Goal: Transaction & Acquisition: Purchase product/service

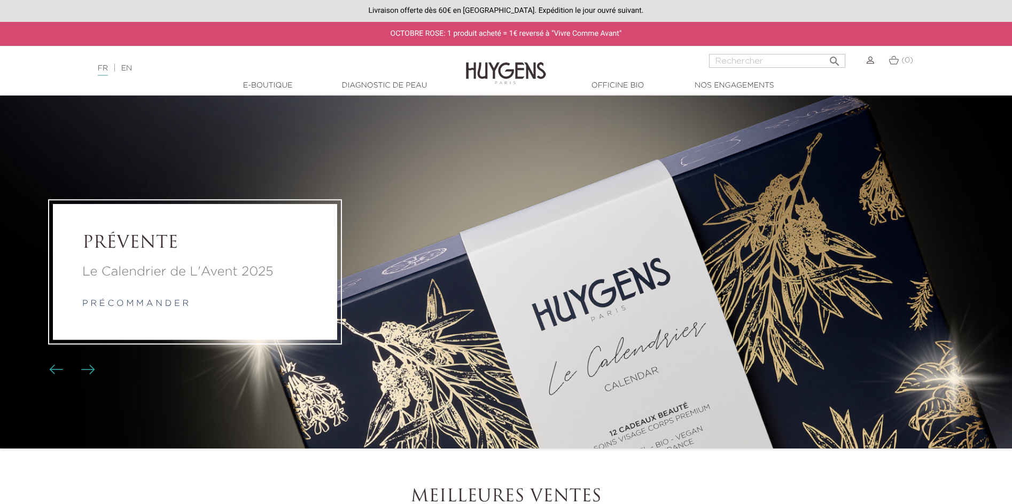
click at [869, 64] on img at bounding box center [870, 60] width 7 height 7
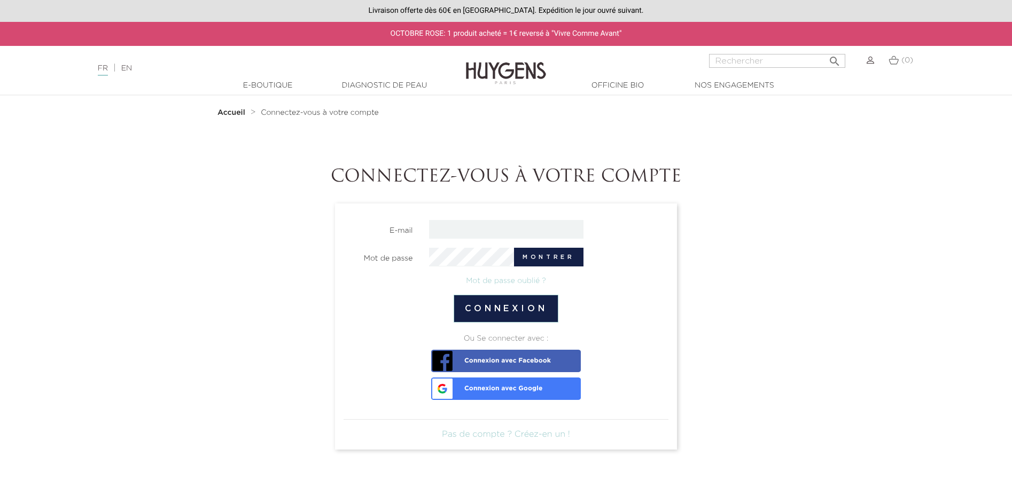
click at [454, 228] on input "email" at bounding box center [506, 229] width 154 height 19
type input "florencediogo51@gmail.com"
click at [546, 259] on button "Montrer" at bounding box center [548, 257] width 69 height 19
click at [501, 390] on span "Connexion avec Google" at bounding box center [488, 385] width 108 height 15
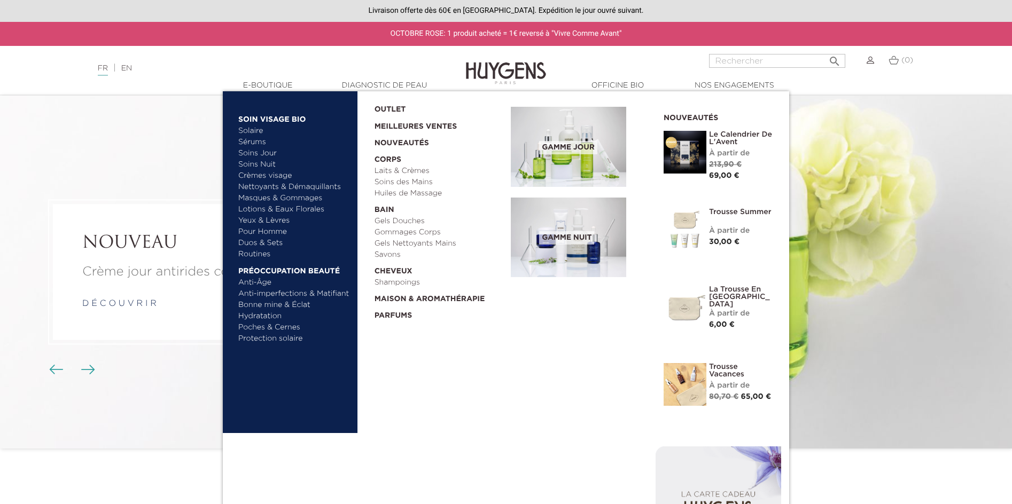
click at [261, 165] on link "Soins Nuit" at bounding box center [289, 164] width 102 height 11
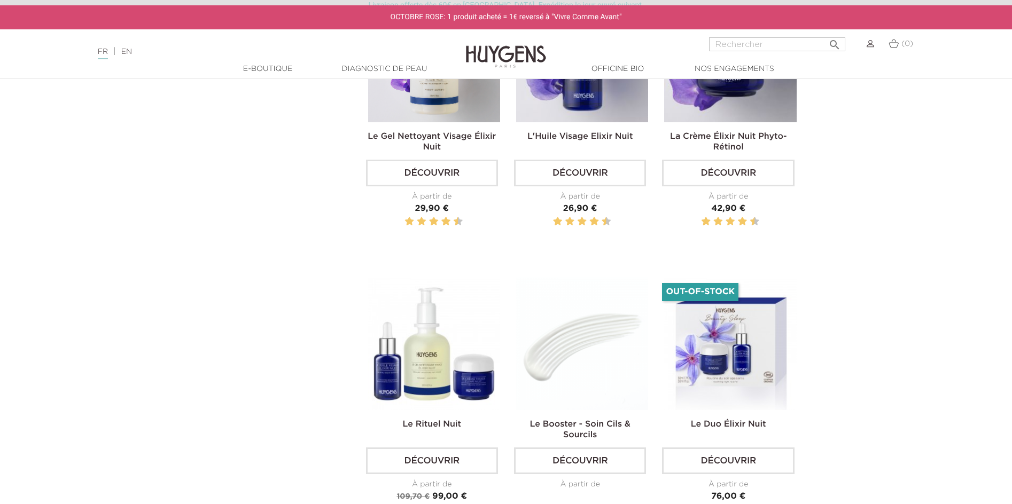
scroll to position [374, 0]
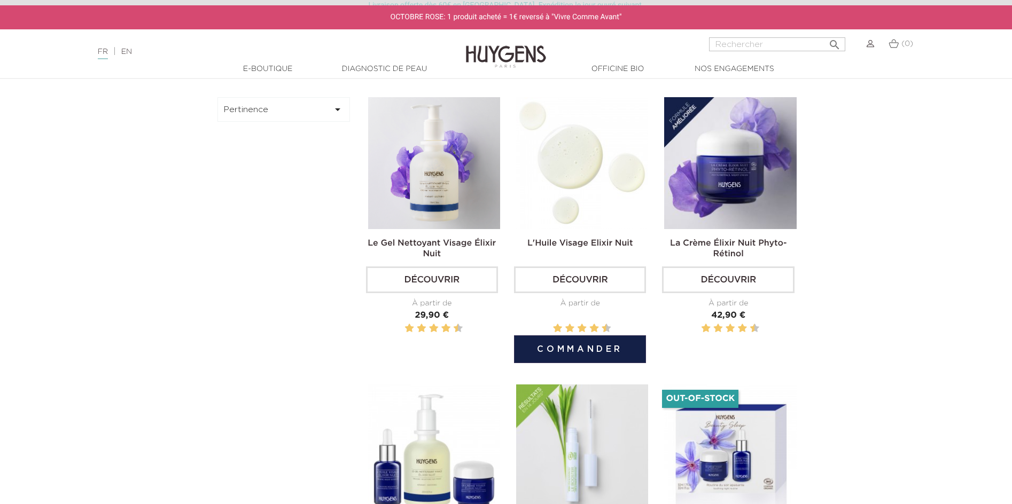
click at [574, 207] on img at bounding box center [582, 163] width 132 height 132
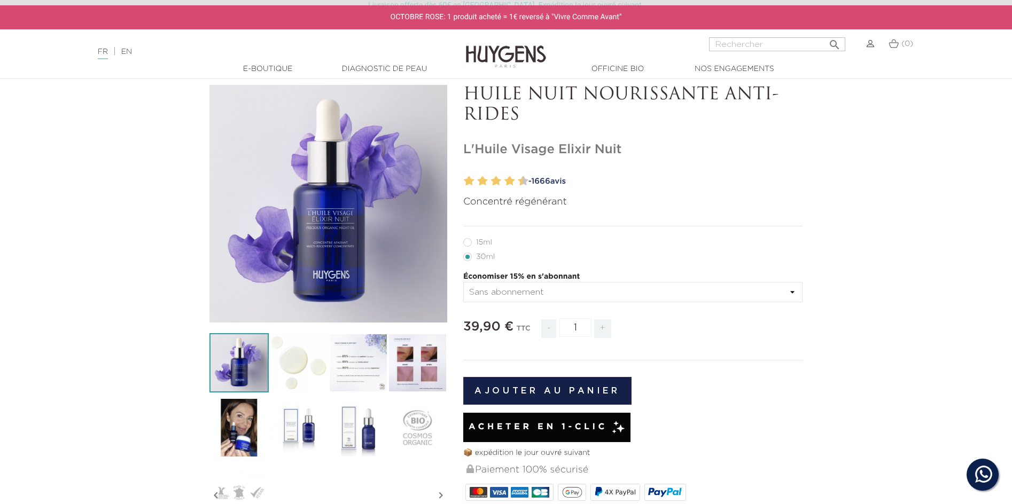
scroll to position [107, 0]
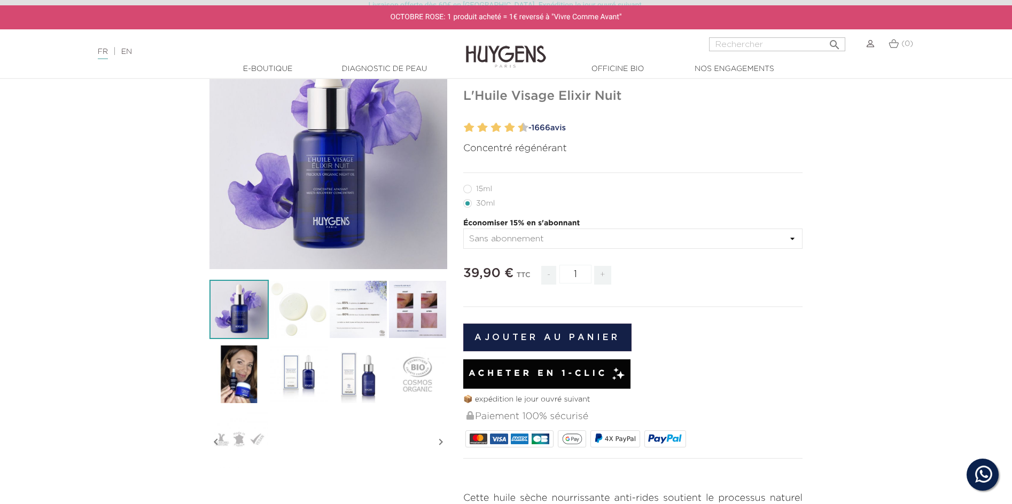
click at [527, 352] on button "Ajouter au panier" at bounding box center [547, 338] width 168 height 28
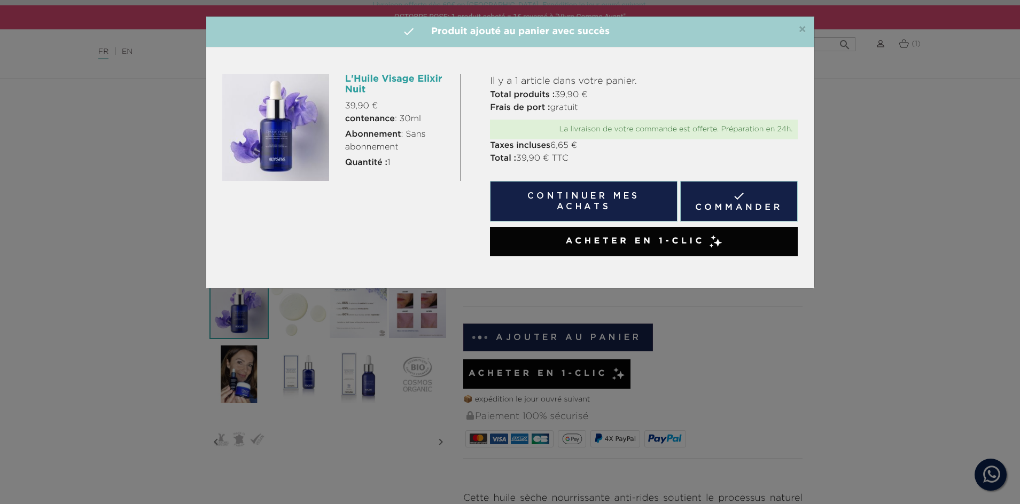
click at [576, 201] on button "Continuer mes achats" at bounding box center [583, 201] width 187 height 41
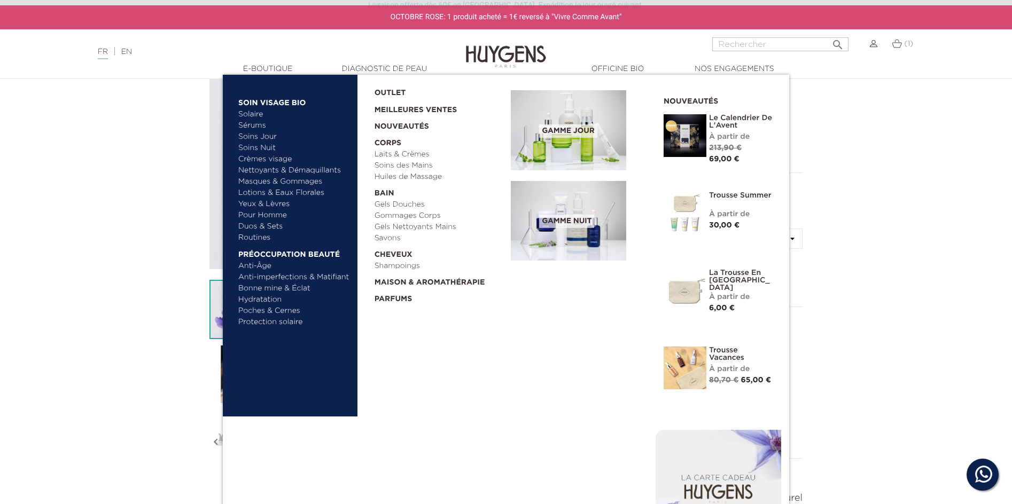
click at [264, 137] on link "Soins Jour" at bounding box center [294, 136] width 112 height 11
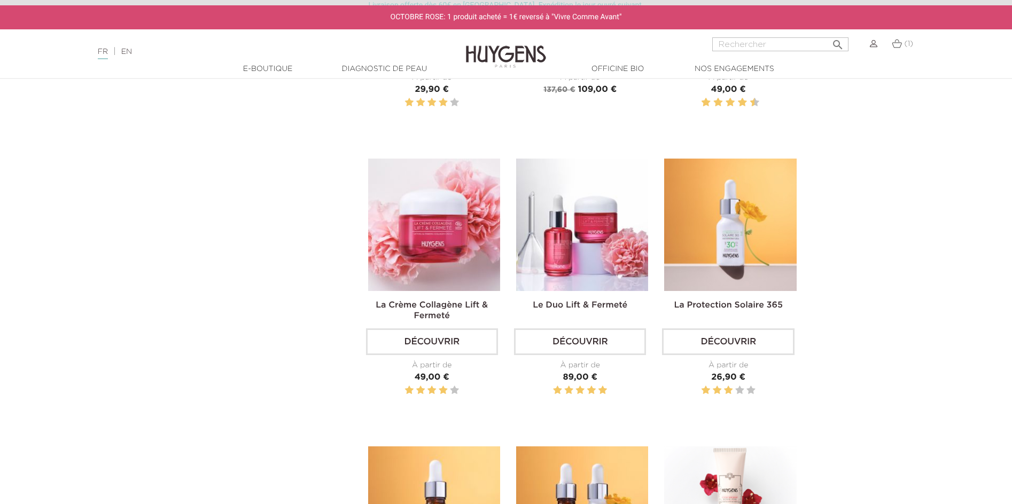
scroll to position [1122, 0]
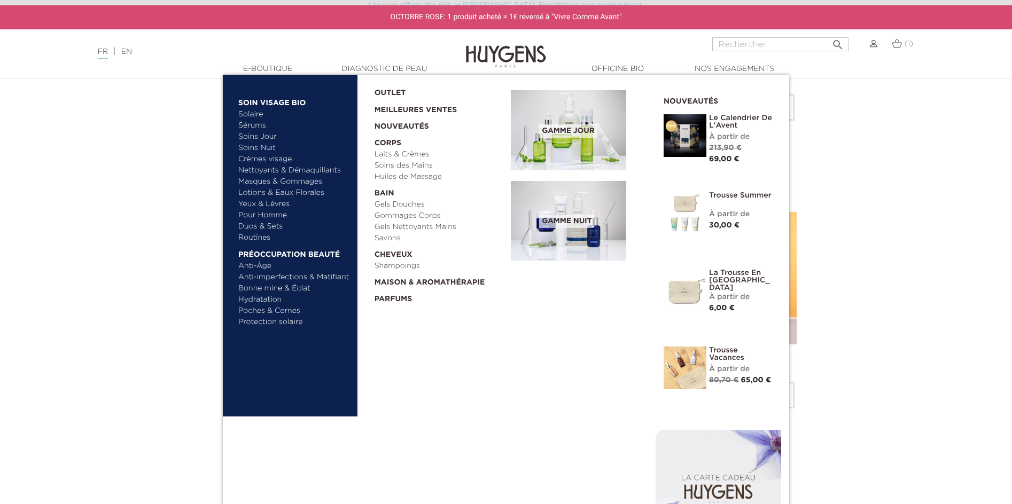
click at [296, 182] on link "Masques & Gommages" at bounding box center [294, 181] width 112 height 11
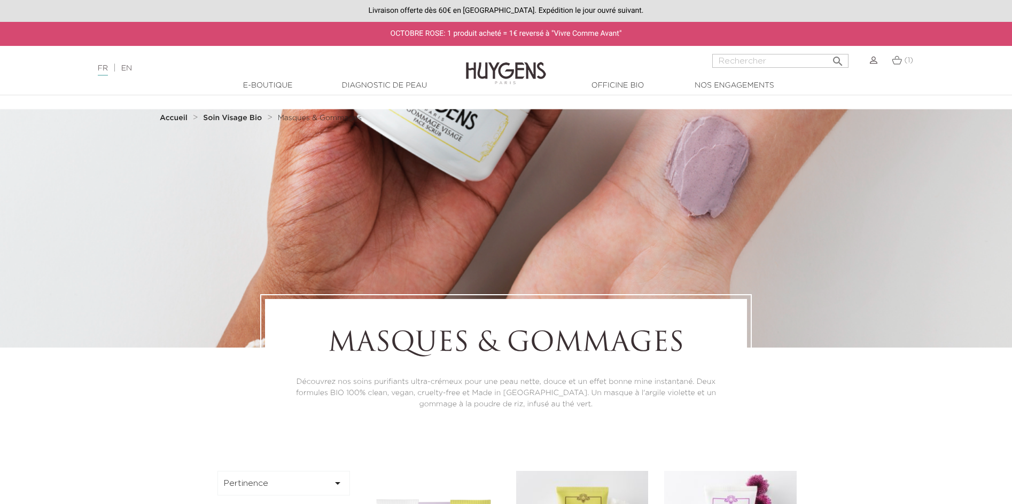
drag, startPoint x: 19, startPoint y: 0, endPoint x: 898, endPoint y: 58, distance: 881.0
click at [898, 58] on img at bounding box center [897, 60] width 10 height 9
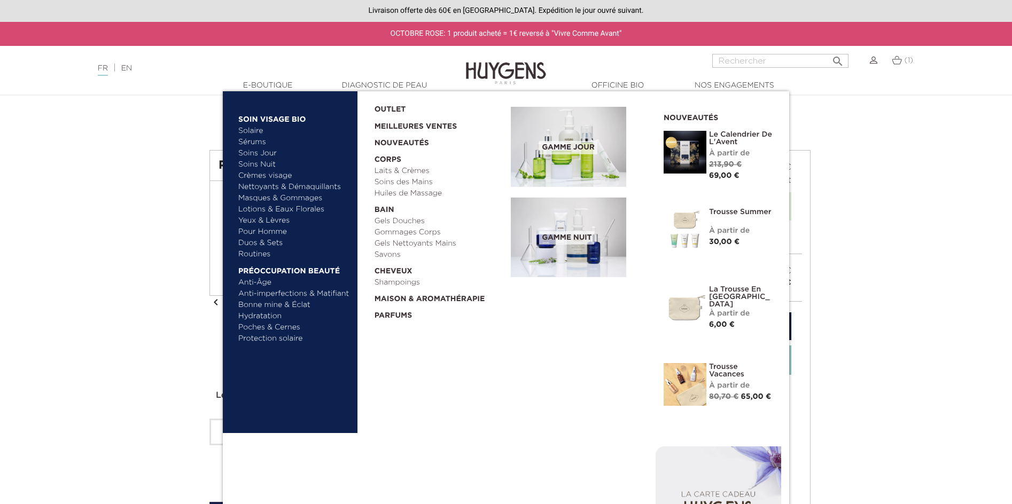
click at [285, 207] on link "Lotions & Eaux Florales" at bounding box center [294, 209] width 112 height 11
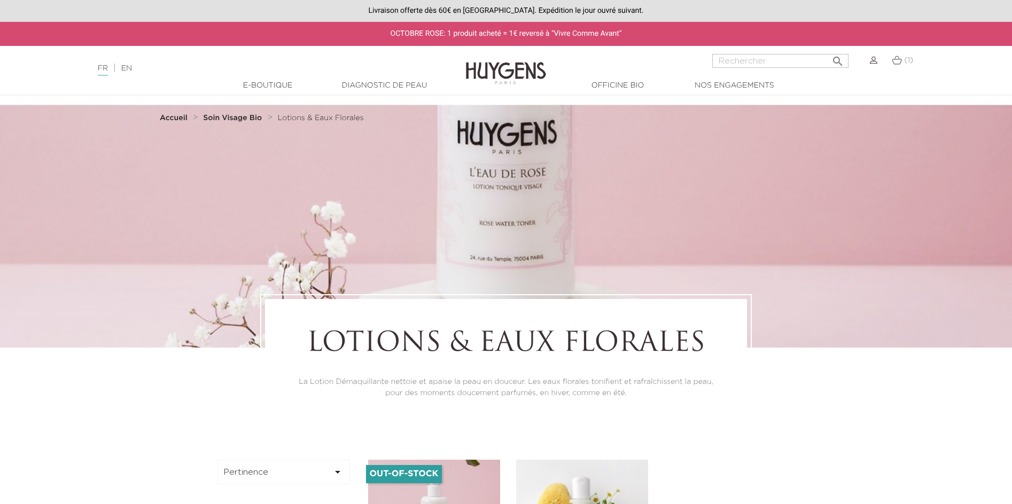
click at [901, 63] on img at bounding box center [897, 60] width 10 height 9
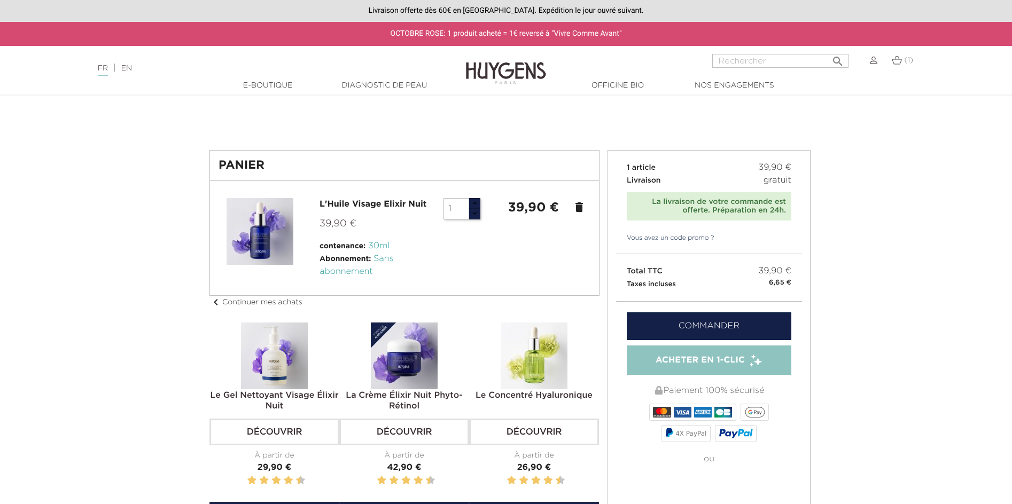
drag, startPoint x: 912, startPoint y: 88, endPoint x: 926, endPoint y: 183, distance: 95.6
click at [926, 504] on div at bounding box center [506, 504] width 1012 height 0
click at [703, 504] on div at bounding box center [506, 504] width 1012 height 0
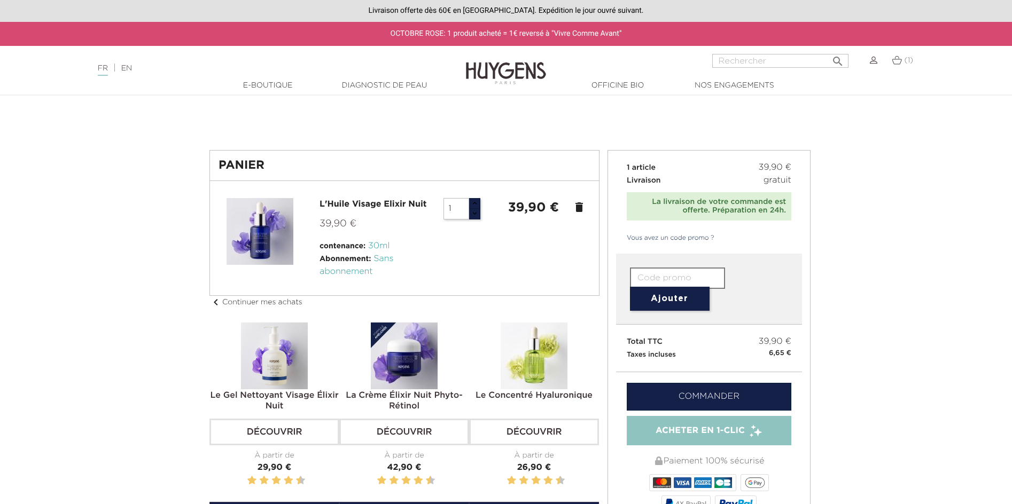
type input "WELCOME"
click at [703, 504] on div at bounding box center [506, 504] width 1012 height 0
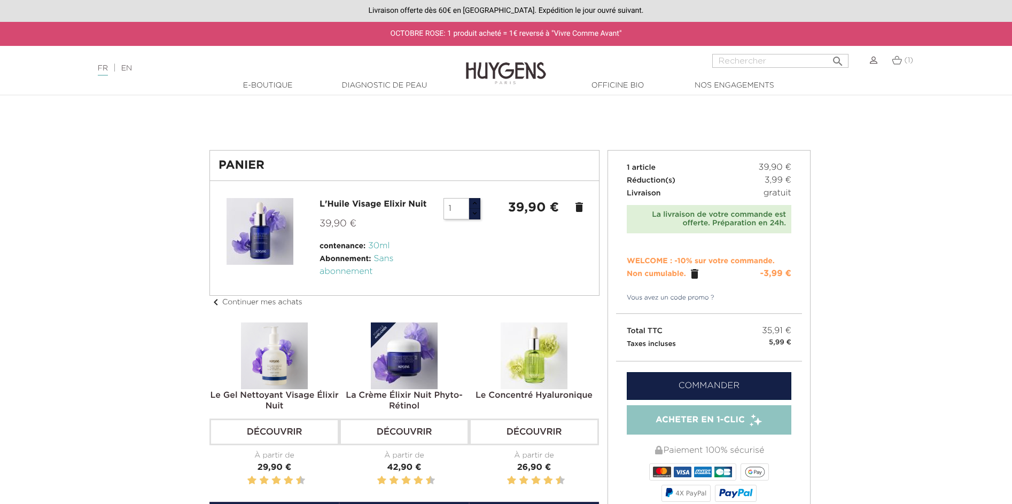
click at [718, 392] on link "Commander" at bounding box center [709, 386] width 165 height 28
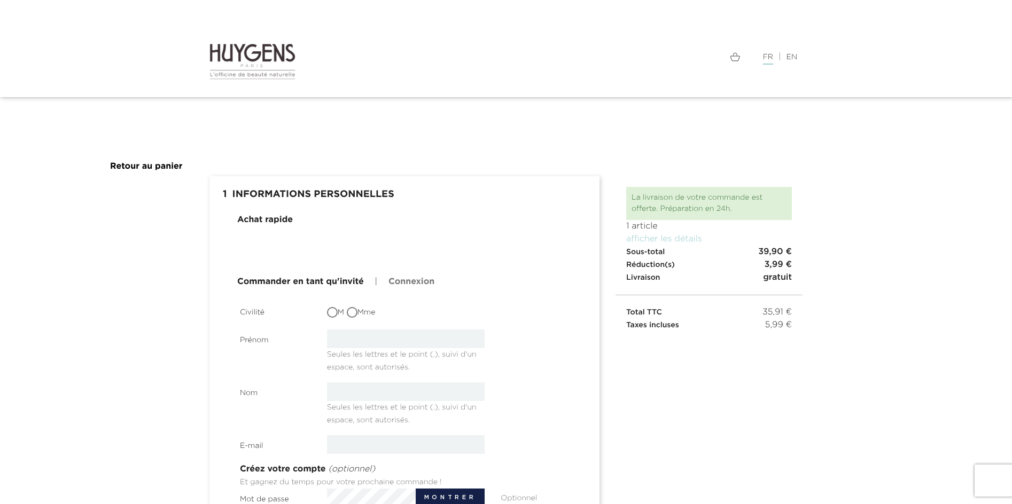
click at [356, 313] on input "Mme" at bounding box center [353, 313] width 11 height 11
radio input "true"
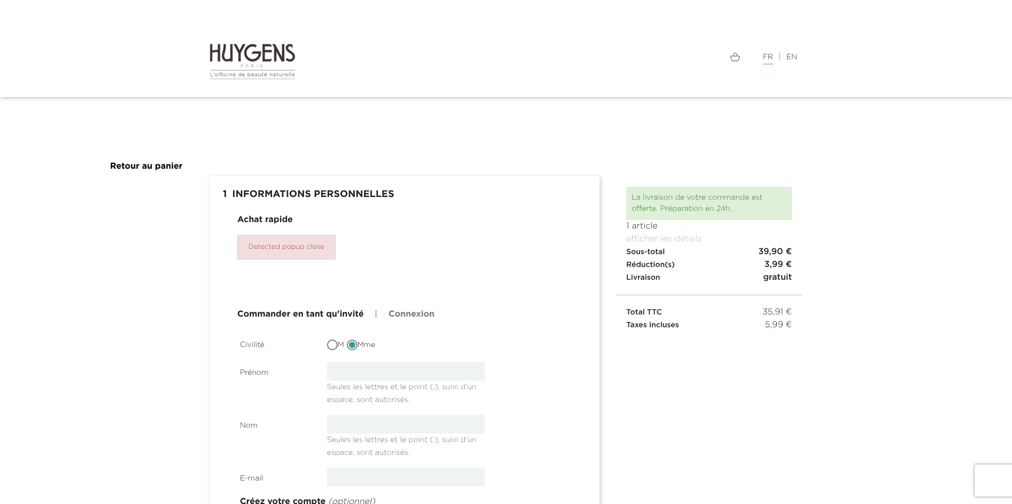
click at [470, 328] on div "Achat rapide Detected popup close Commander en tant qu'invité | Connexion Civil…" at bounding box center [405, 473] width 374 height 518
click at [166, 166] on link "Retour au panier" at bounding box center [146, 166] width 73 height 9
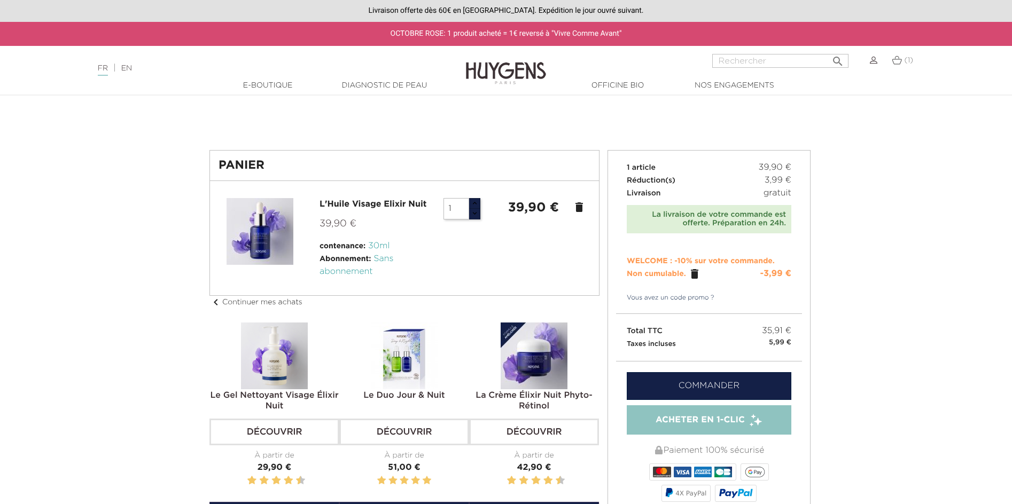
click at [717, 400] on link "Commander" at bounding box center [709, 386] width 165 height 28
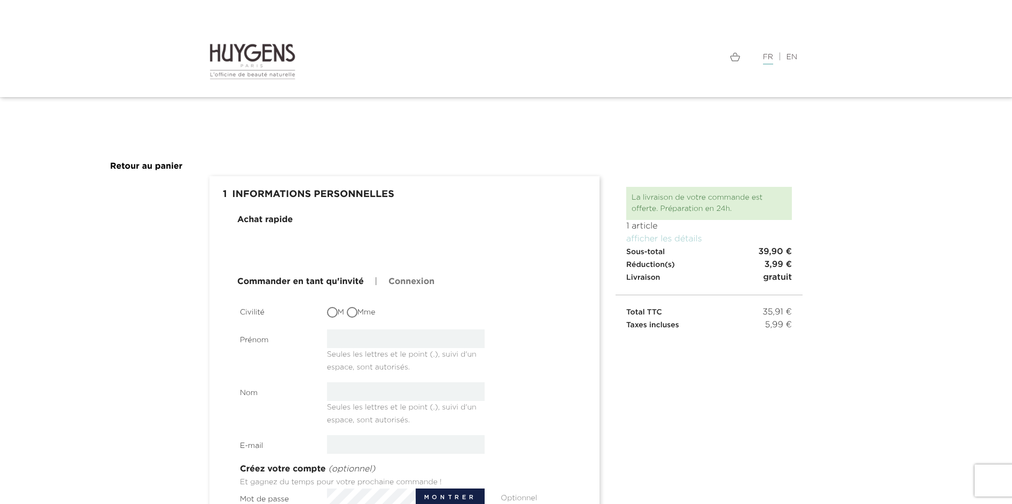
click at [326, 281] on link "Commander en tant qu'invité" at bounding box center [300, 282] width 127 height 13
click at [354, 315] on input "Mme" at bounding box center [353, 313] width 11 height 11
radio input "true"
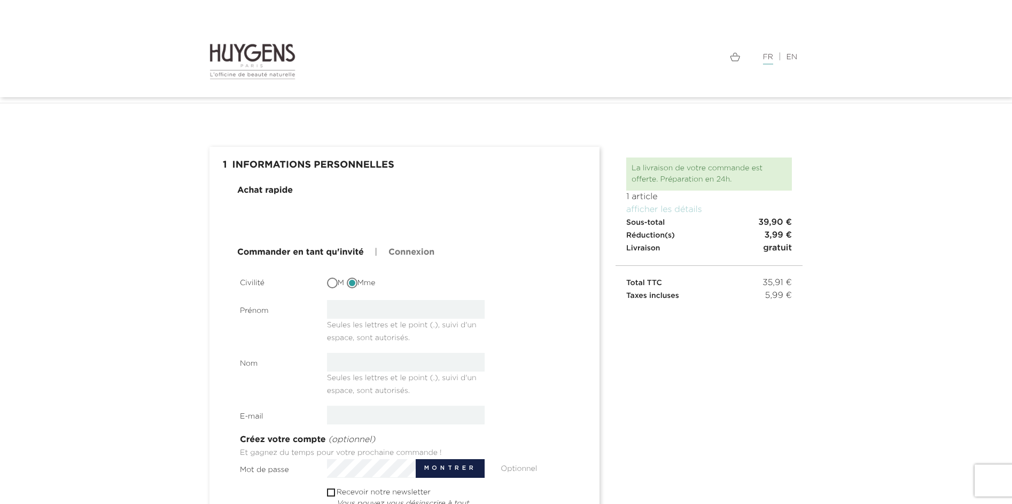
scroll to position [107, 0]
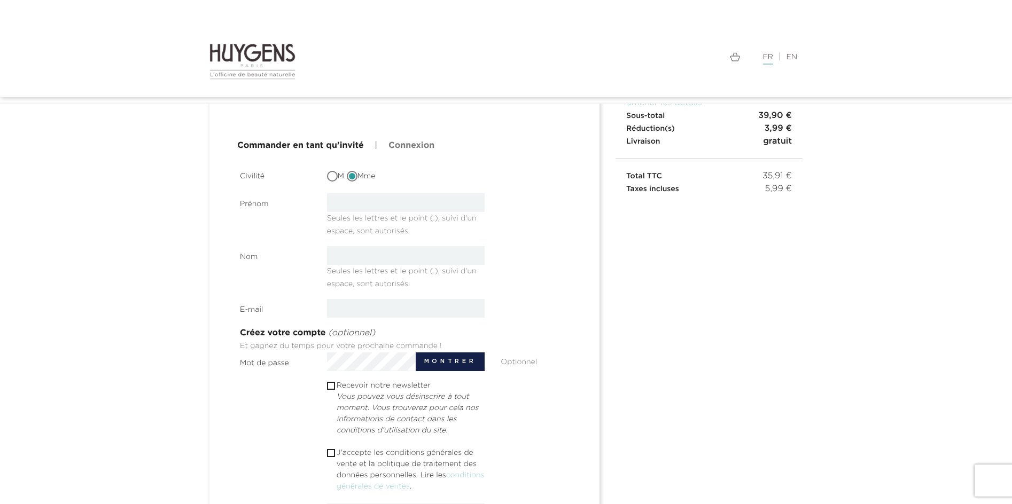
click at [378, 199] on input "text" at bounding box center [406, 202] width 158 height 19
type input "FLORENCE"
type input "DIOGO"
type input "florencediogo51@gmail.com"
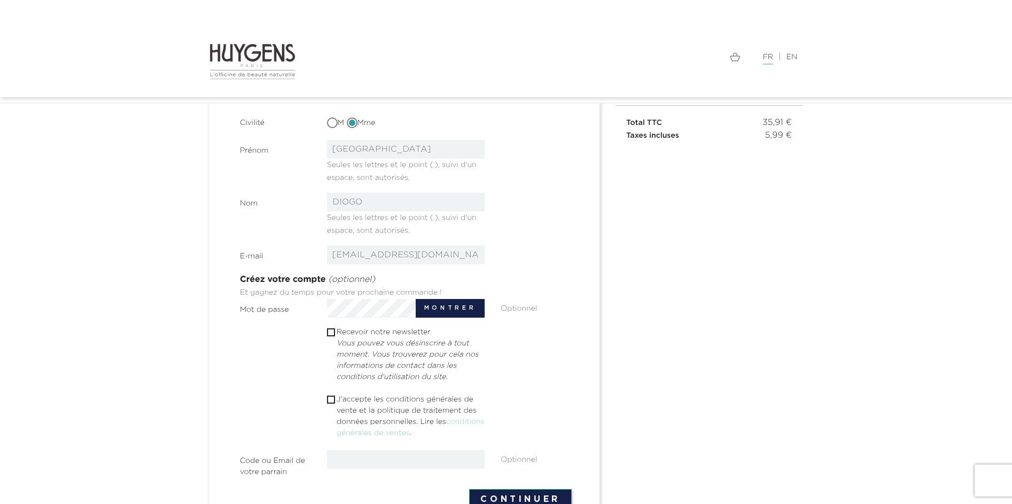
scroll to position [214, 0]
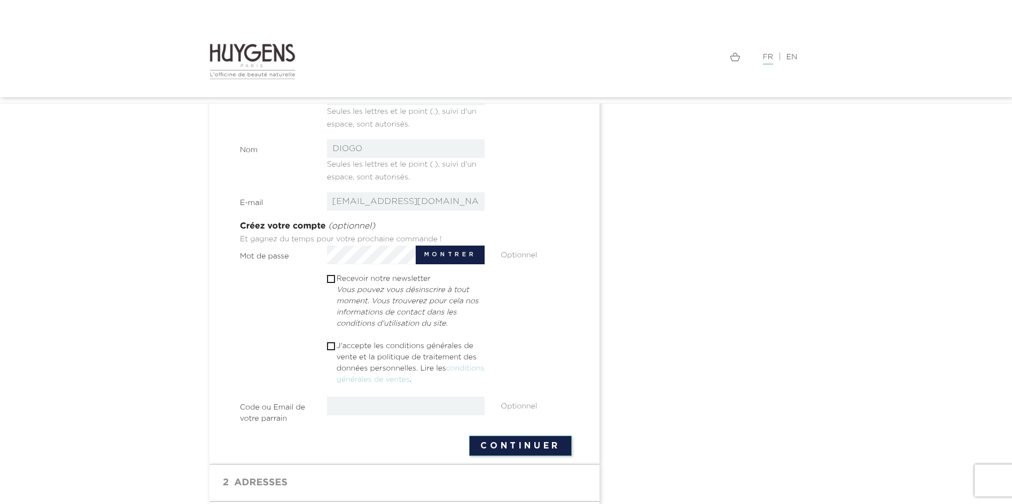
click at [330, 344] on input "checkbox" at bounding box center [330, 346] width 7 height 7
checkbox input "true"
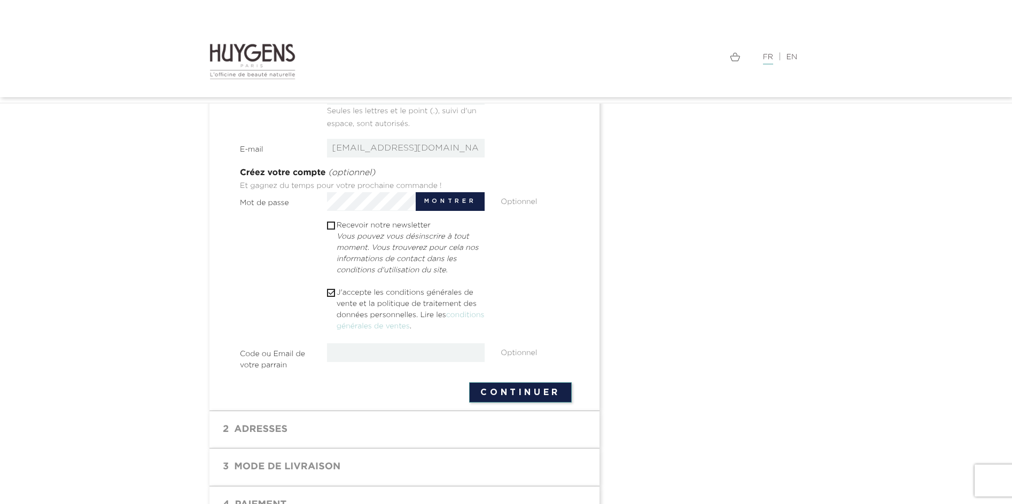
scroll to position [321, 0]
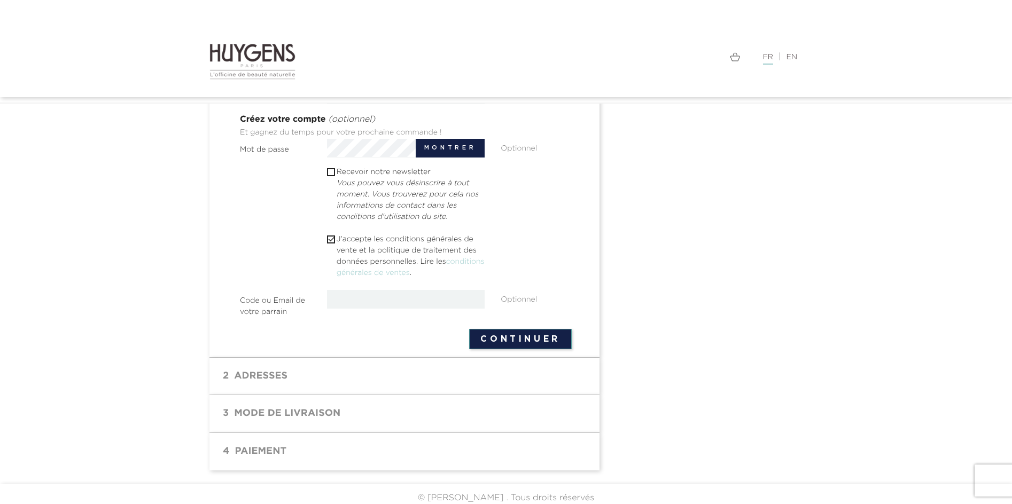
click at [530, 343] on button "Continuer" at bounding box center [520, 339] width 103 height 20
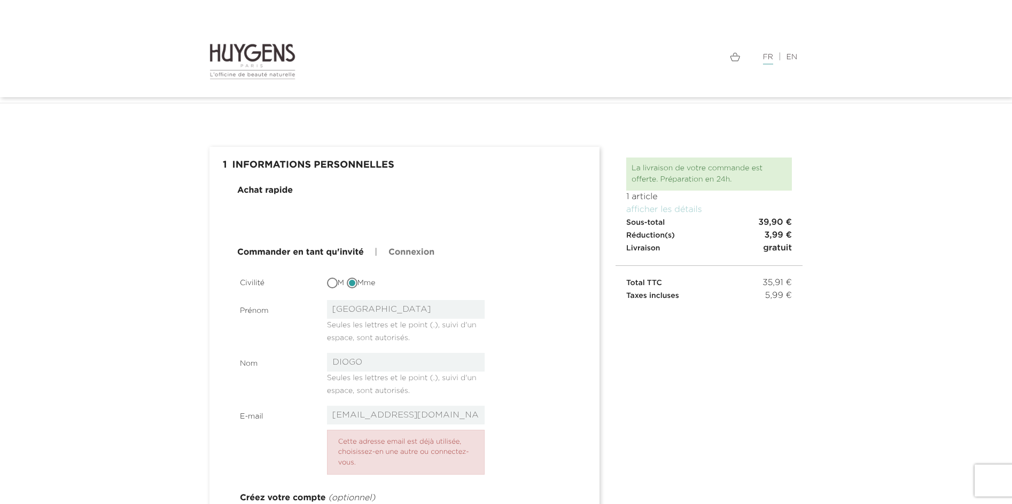
scroll to position [107, 0]
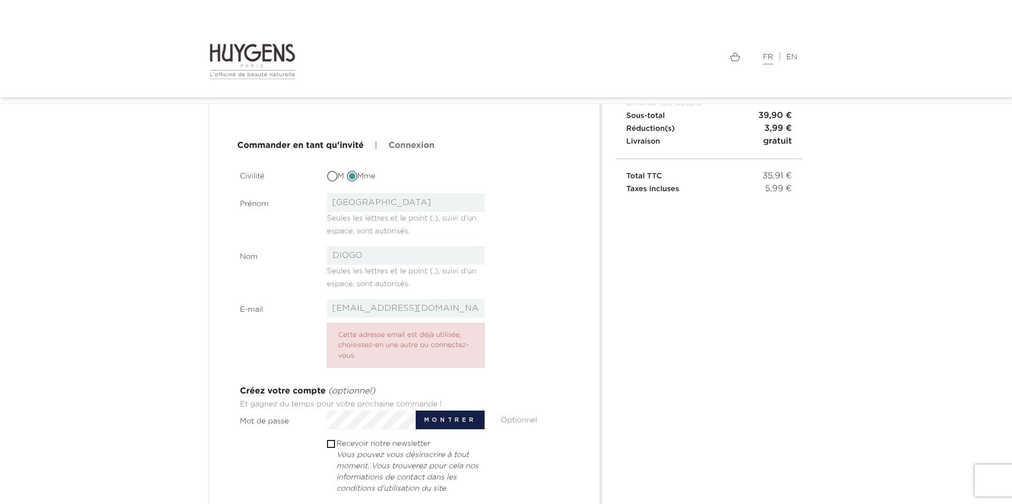
click at [742, 419] on div " 1 Informations personnelles mode_edit Modifier Achat rapide Commander en tant…" at bounding box center [505, 391] width 609 height 703
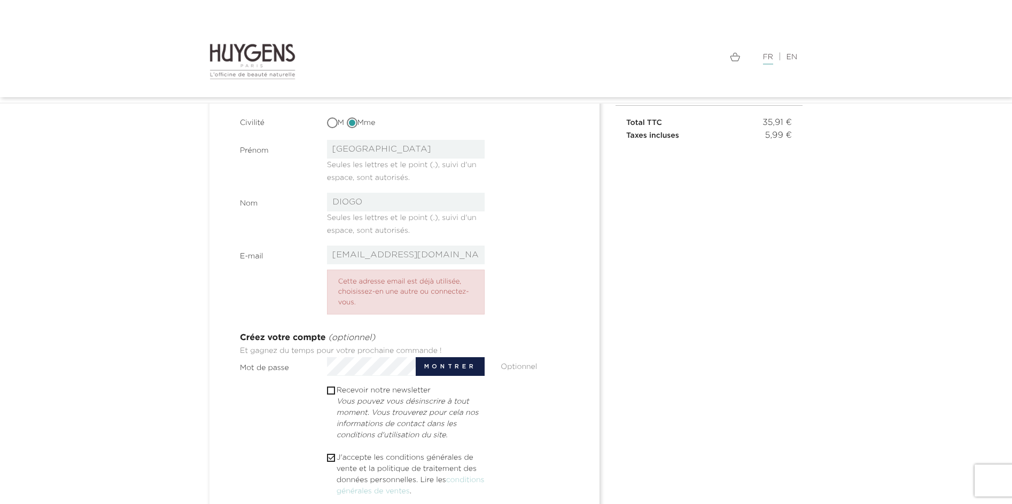
scroll to position [214, 0]
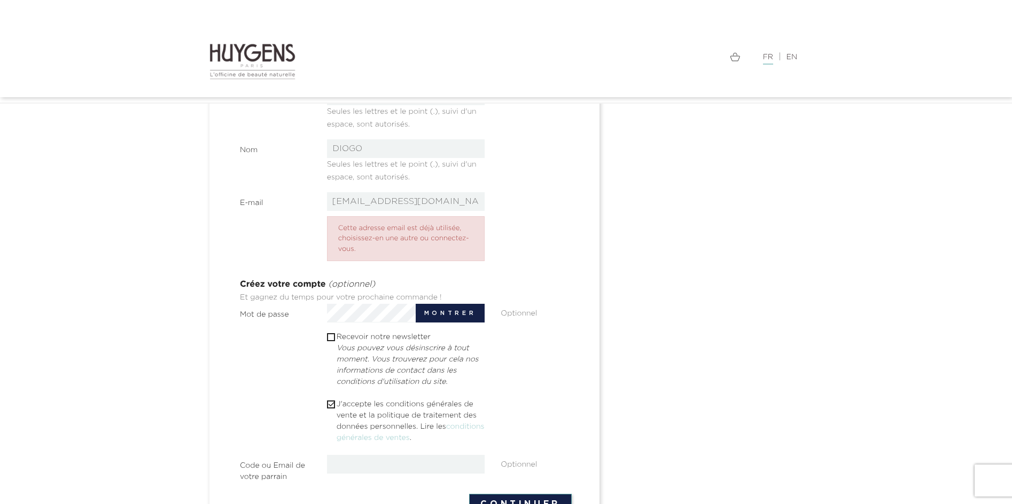
click at [450, 314] on button "Montrer" at bounding box center [450, 313] width 69 height 19
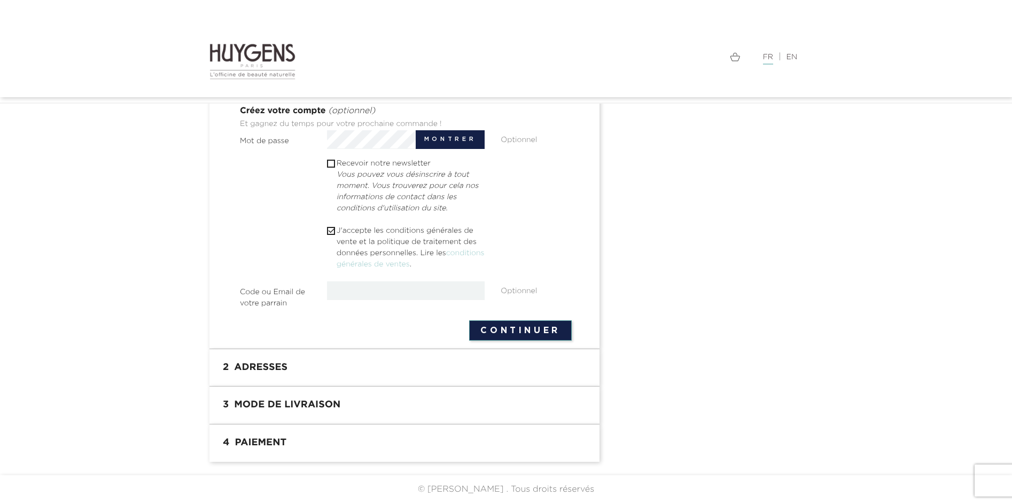
scroll to position [321, 0]
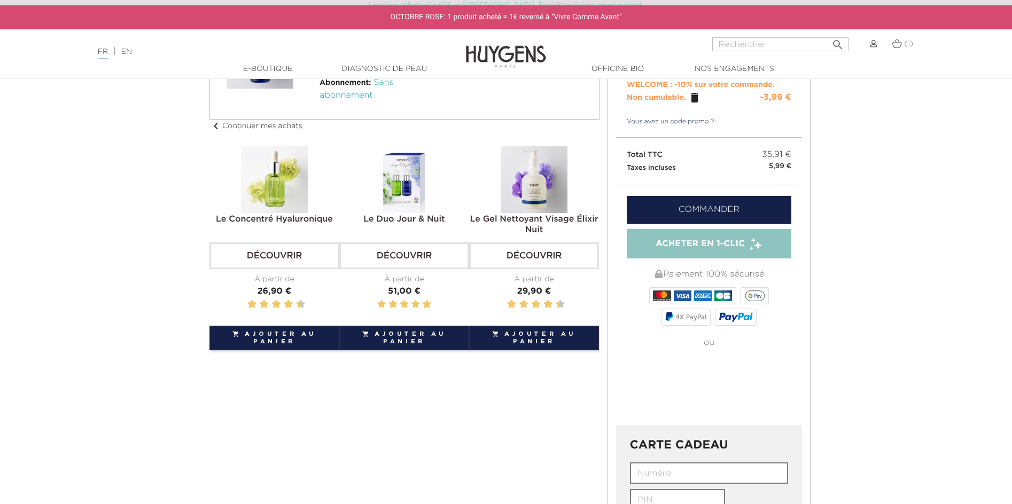
scroll to position [214, 0]
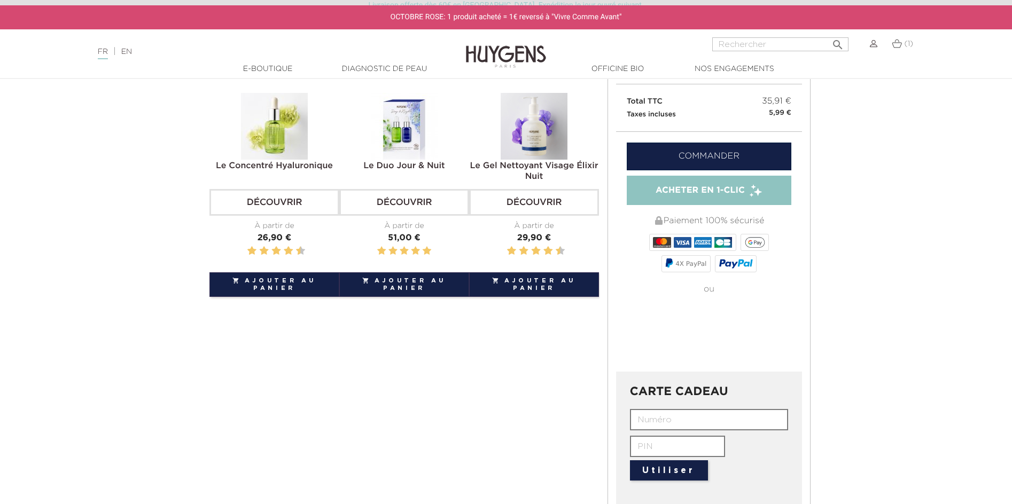
click at [713, 197] on span "Acheter en 1-clic" at bounding box center [700, 190] width 89 height 13
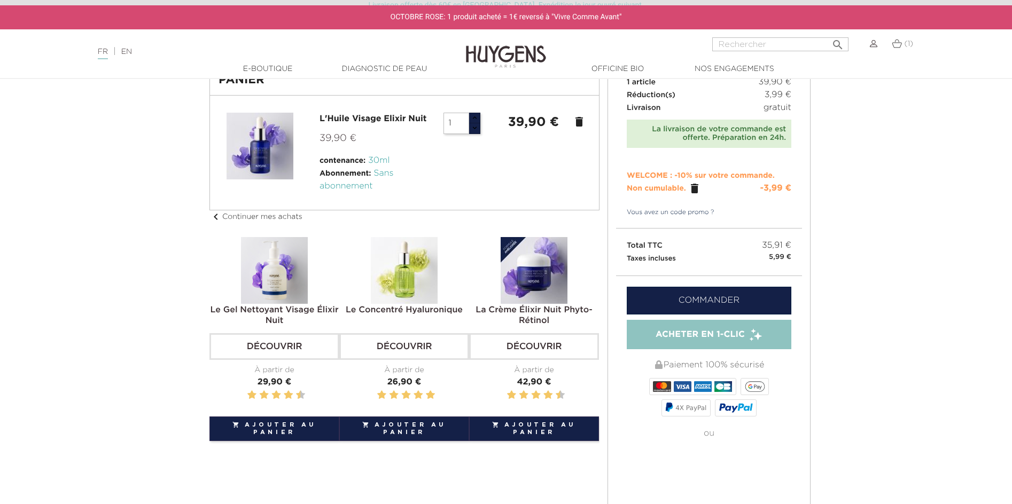
scroll to position [16, 0]
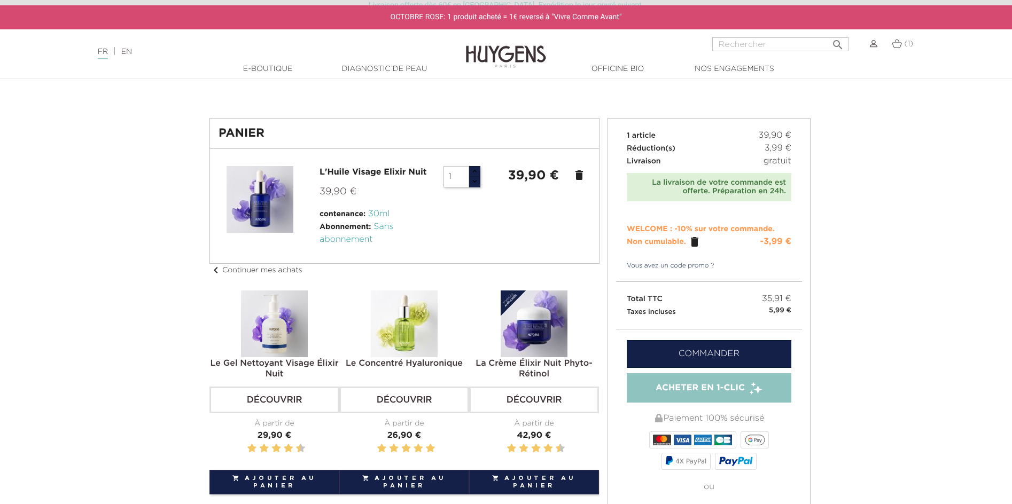
click at [715, 368] on link "Commander" at bounding box center [709, 354] width 165 height 28
